Goal: Information Seeking & Learning: Check status

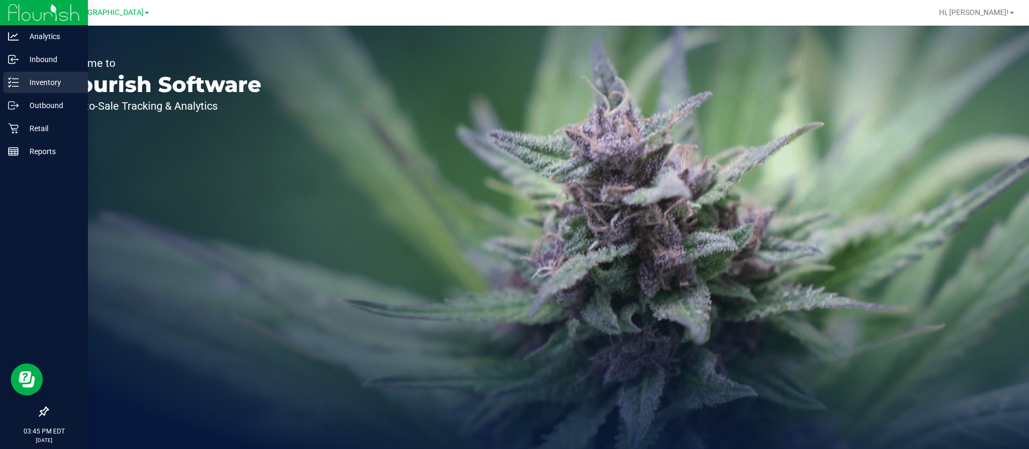
click at [36, 82] on p "Inventory" at bounding box center [51, 82] width 64 height 13
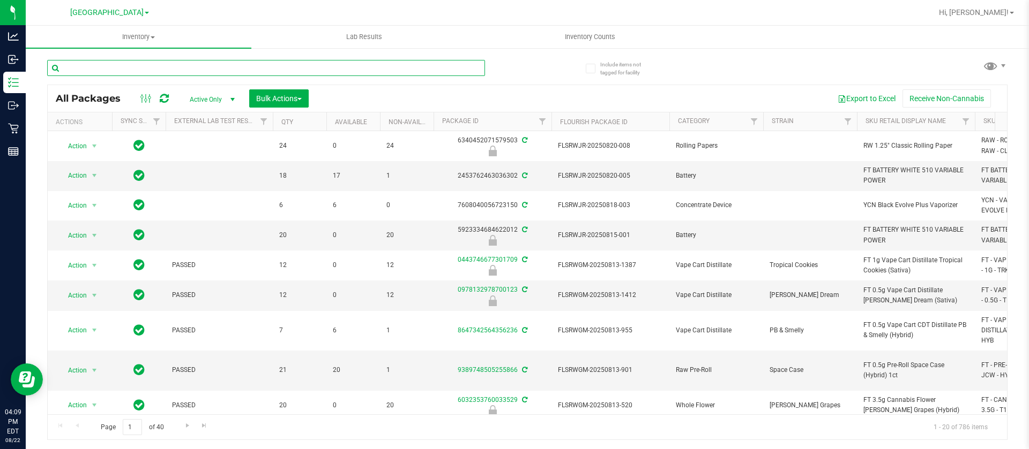
click at [160, 65] on input "text" at bounding box center [266, 68] width 438 height 16
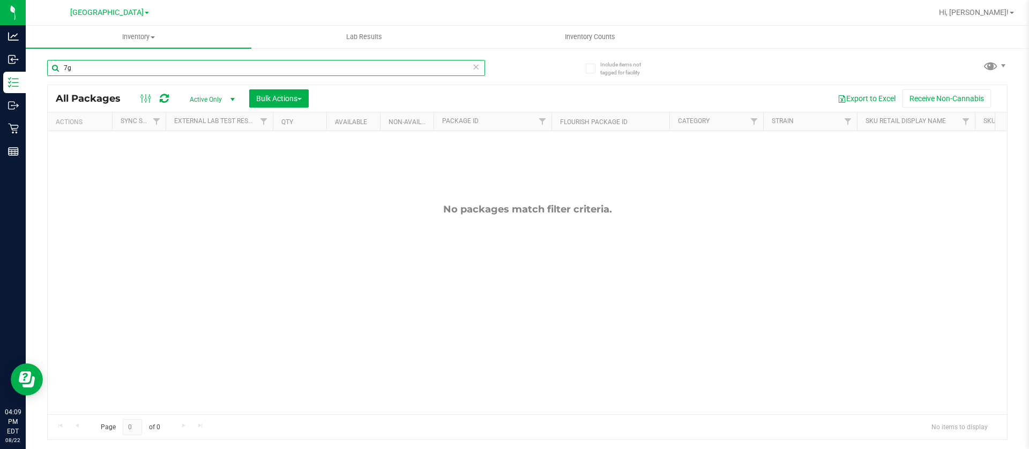
type input "7g"
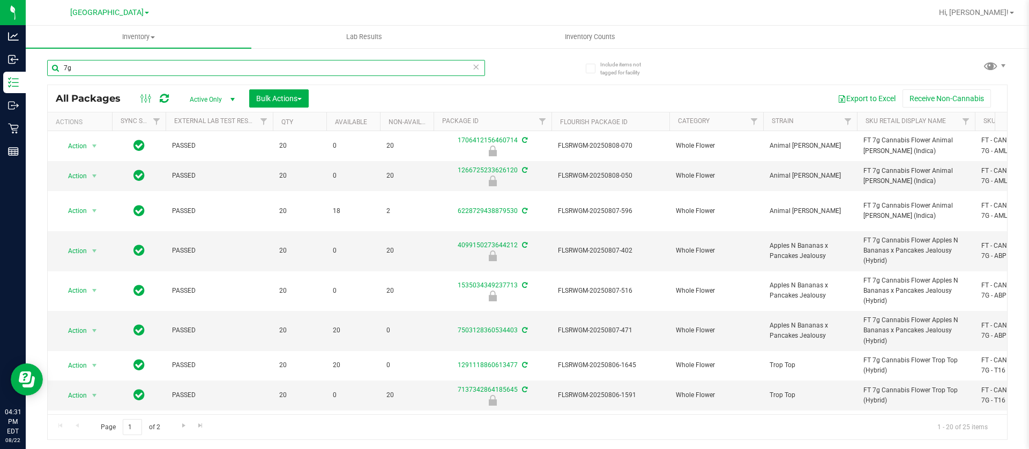
click at [153, 71] on input "7g" at bounding box center [266, 68] width 438 height 16
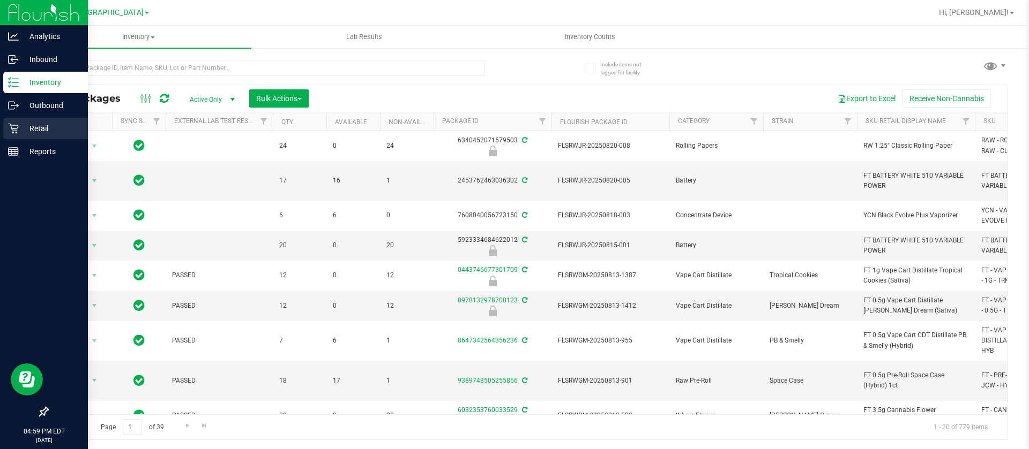
click at [40, 130] on p "Retail" at bounding box center [51, 128] width 64 height 13
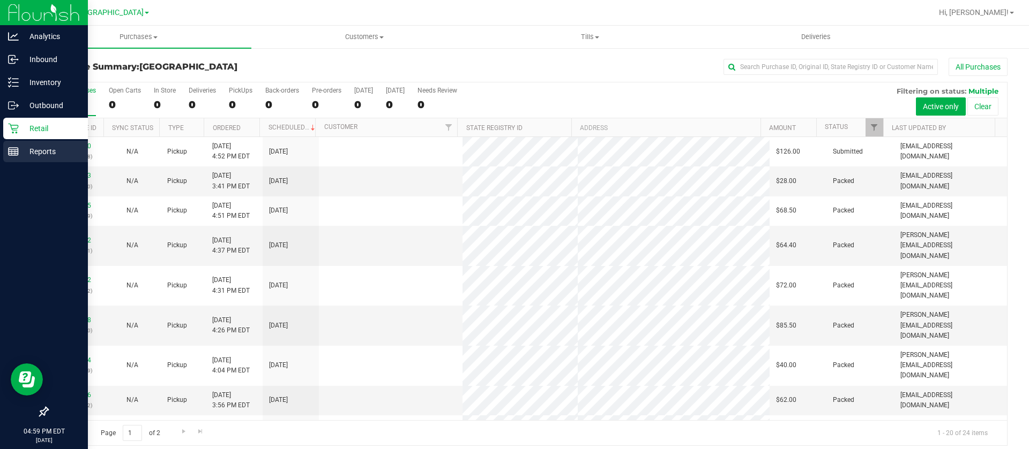
click at [44, 154] on p "Reports" at bounding box center [51, 151] width 64 height 13
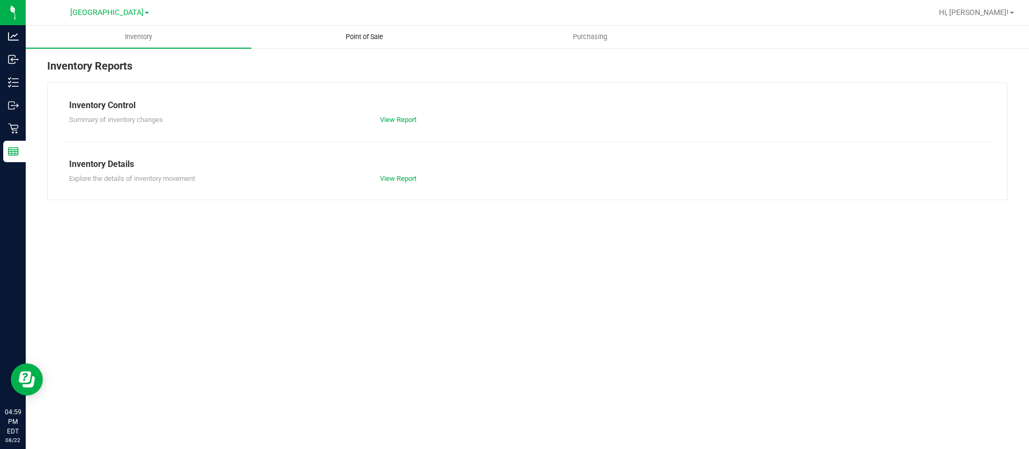
click at [374, 37] on span "Point of Sale" at bounding box center [364, 37] width 66 height 10
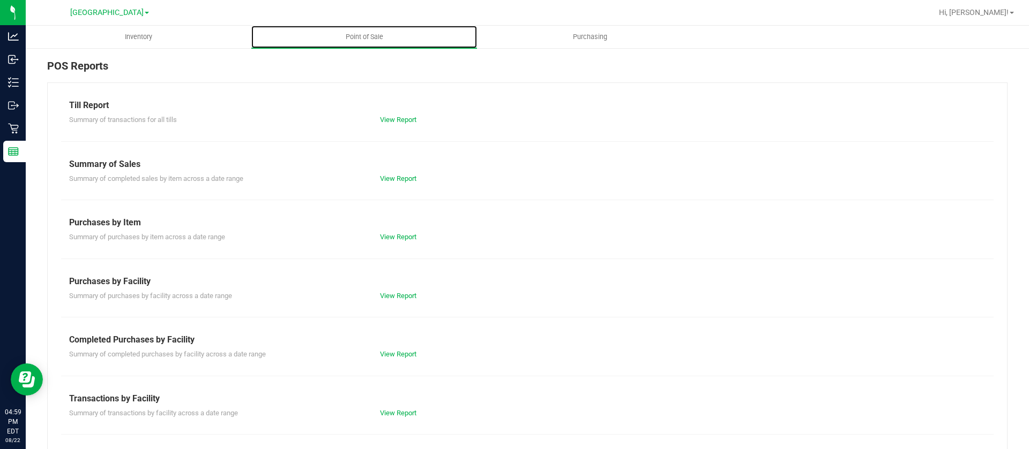
scroll to position [80, 0]
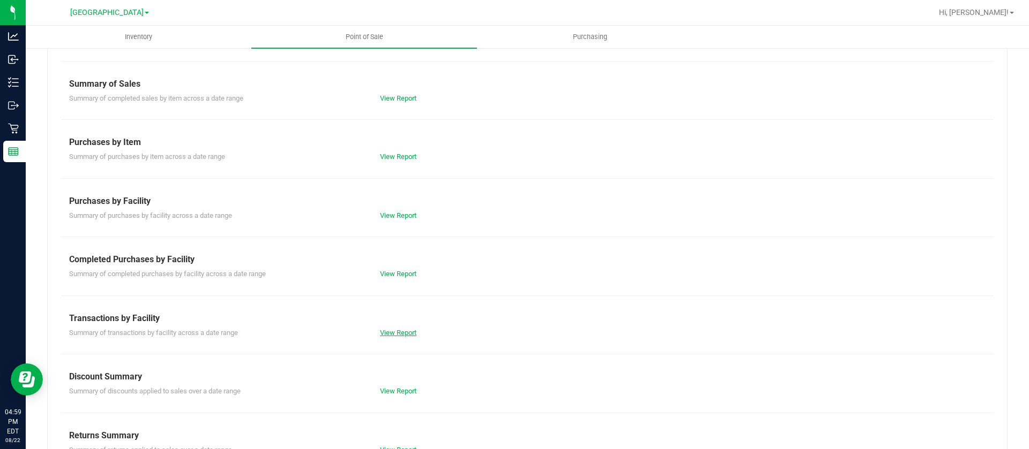
click at [411, 336] on link "View Report" at bounding box center [398, 333] width 36 height 8
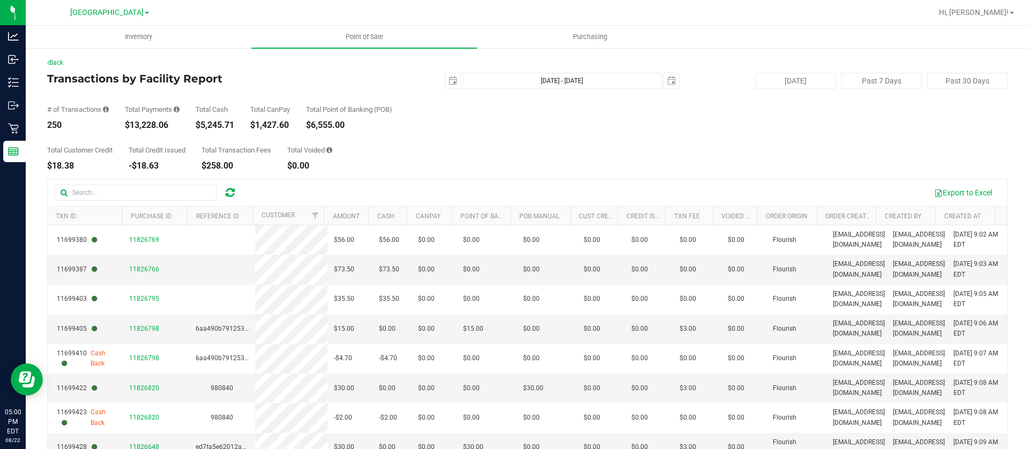
click at [111, 5] on div "[GEOGRAPHIC_DATA]" at bounding box center [109, 12] width 156 height 17
click at [115, 10] on span "[GEOGRAPHIC_DATA]" at bounding box center [106, 13] width 73 height 10
click at [98, 59] on ul "[GEOGRAPHIC_DATA] WC [GEOGRAPHIC_DATA]" at bounding box center [109, 45] width 156 height 48
click at [89, 16] on span "[GEOGRAPHIC_DATA]" at bounding box center [106, 13] width 73 height 10
click at [62, 51] on link "Port Orange WC" at bounding box center [109, 52] width 156 height 14
